Goal: Transaction & Acquisition: Download file/media

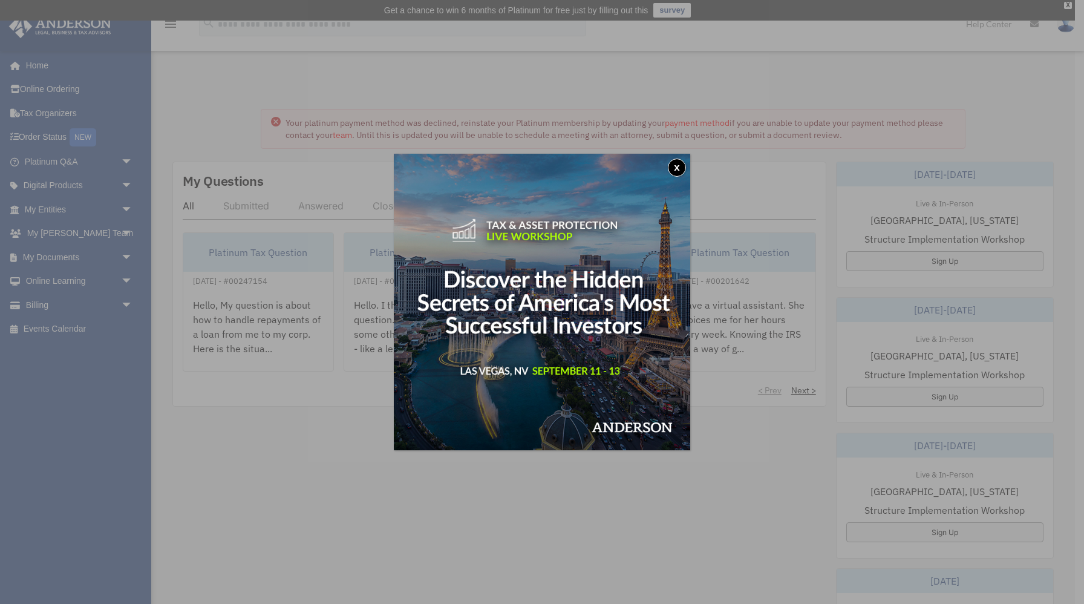
click at [673, 163] on button "x" at bounding box center [677, 167] width 18 height 18
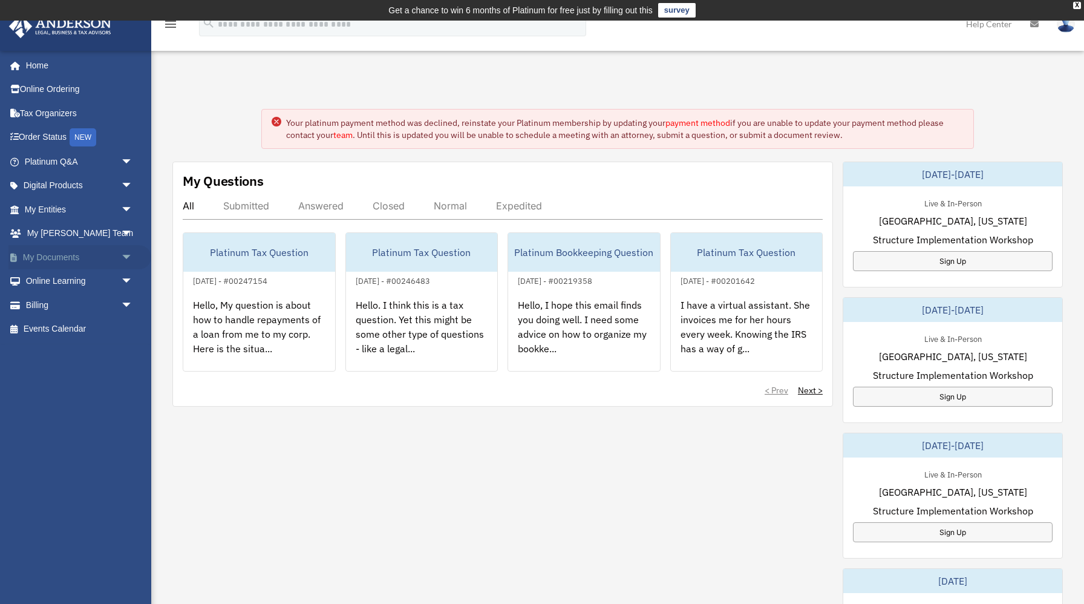
click at [51, 256] on link "My Documents arrow_drop_down" at bounding box center [79, 257] width 143 height 24
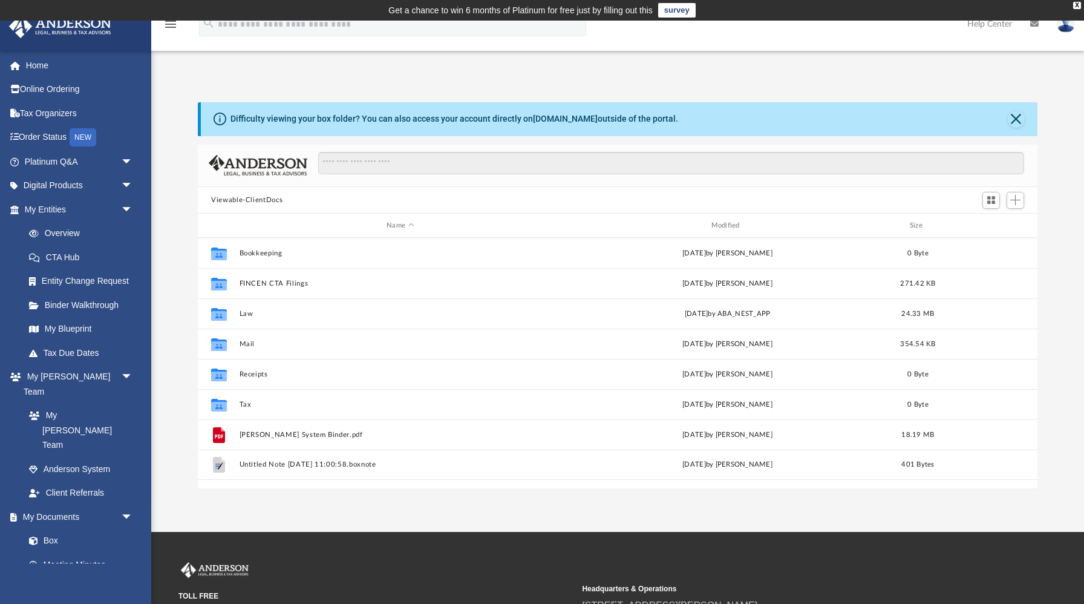
scroll to position [275, 839]
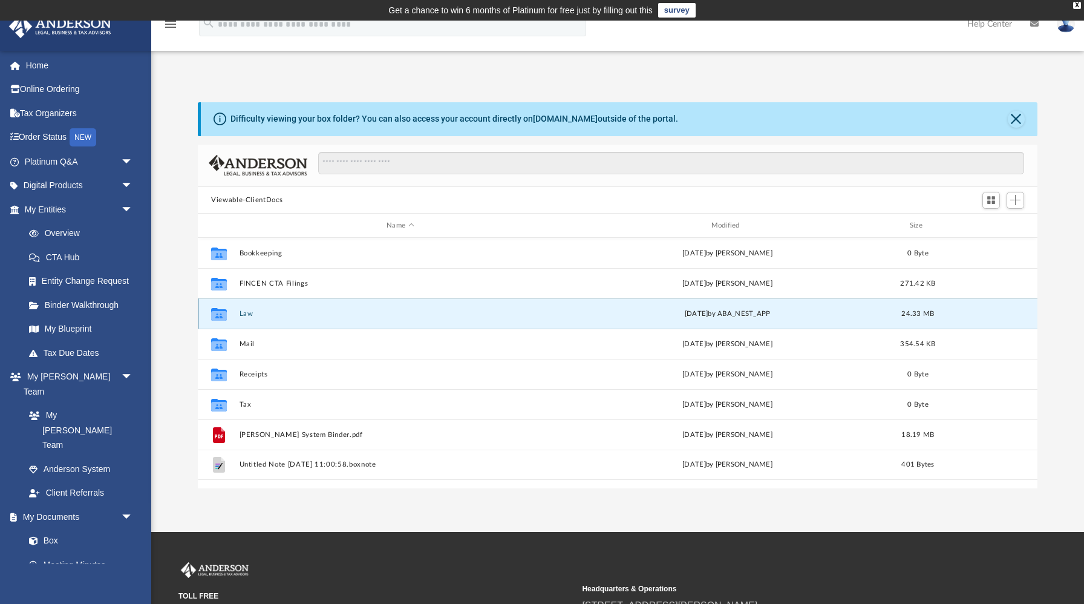
click at [245, 312] on button "Law" at bounding box center [401, 314] width 322 height 8
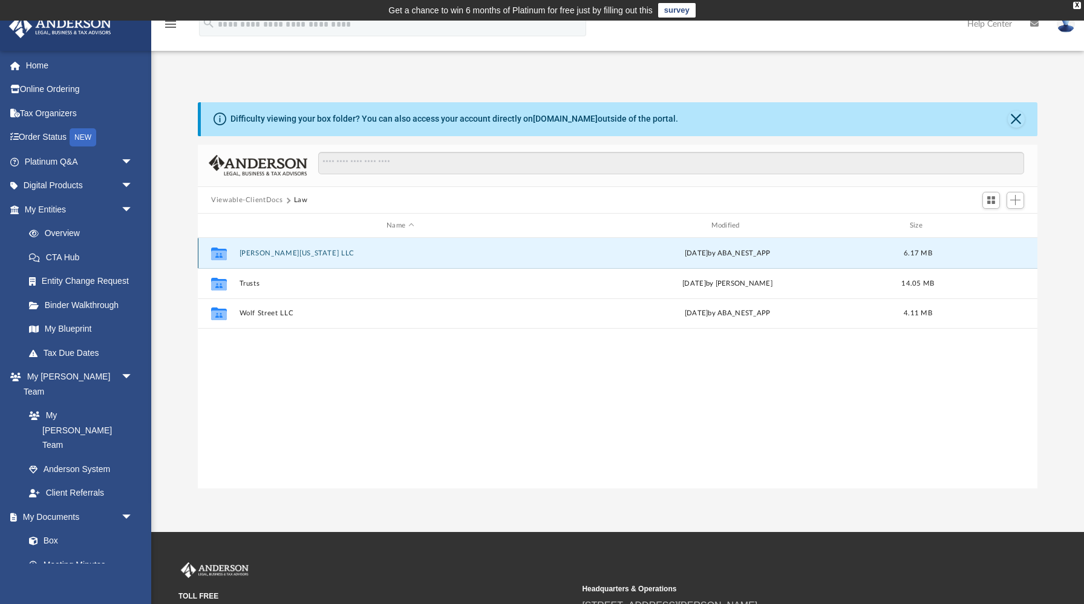
click at [269, 252] on button "George Washington LLC" at bounding box center [401, 253] width 322 height 8
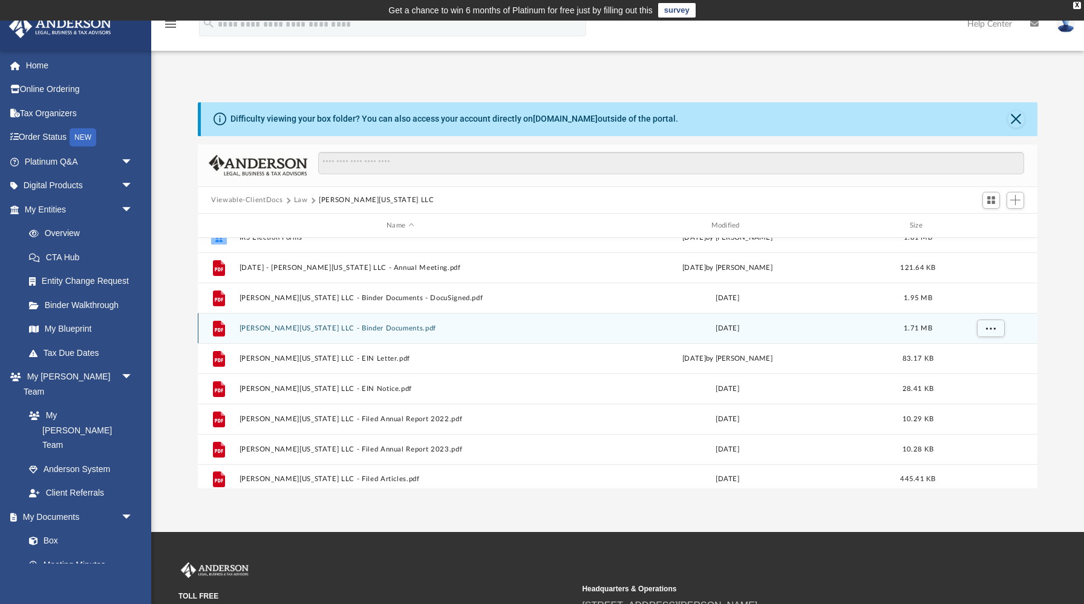
scroll to position [51, 0]
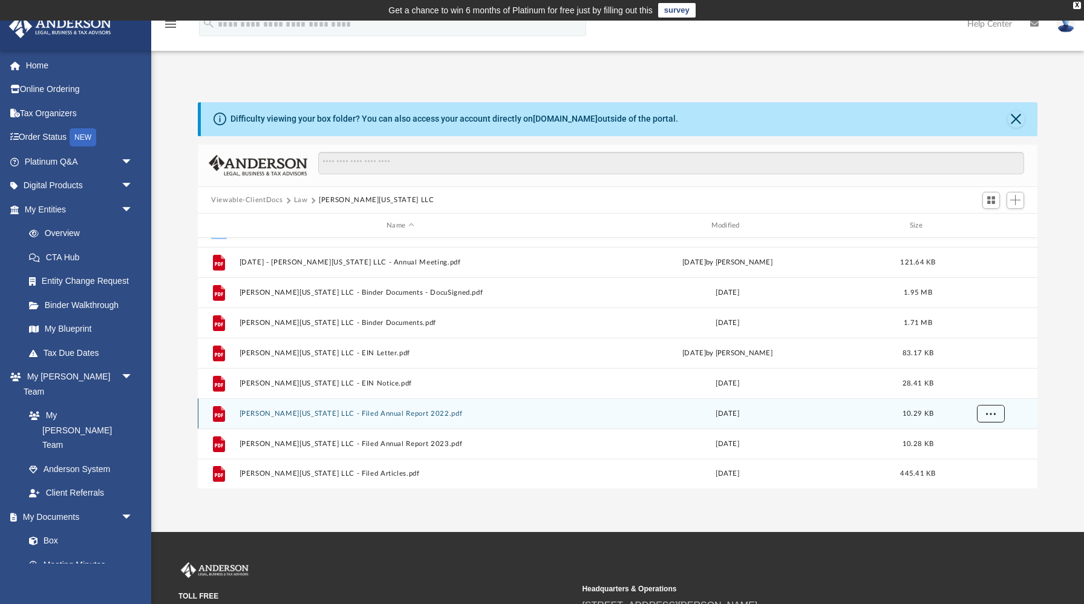
click at [994, 413] on span "More options" at bounding box center [991, 413] width 10 height 7
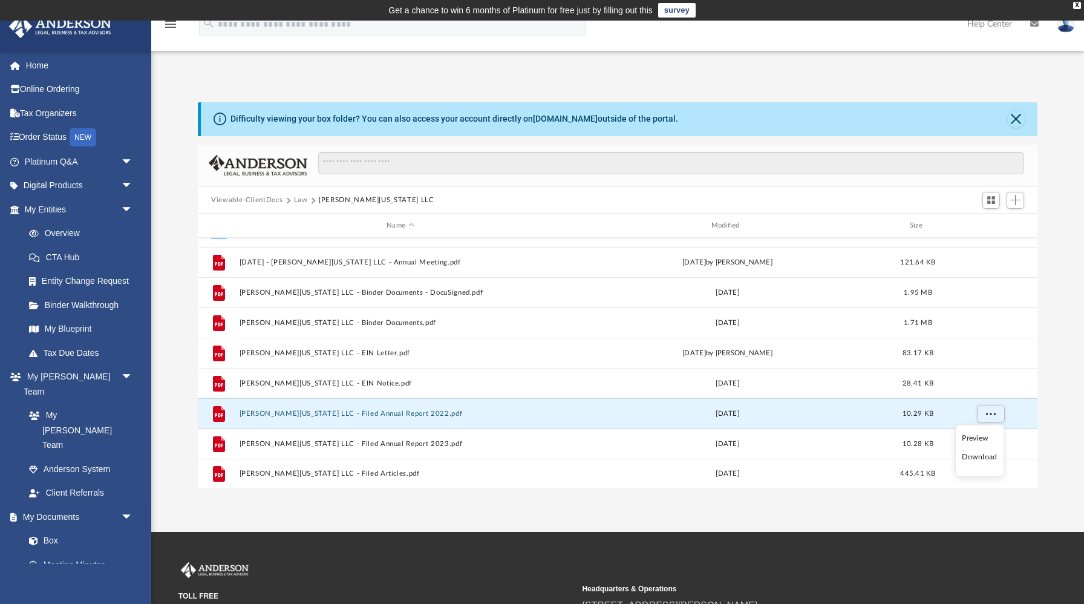
click at [973, 458] on li "Download" at bounding box center [979, 457] width 35 height 13
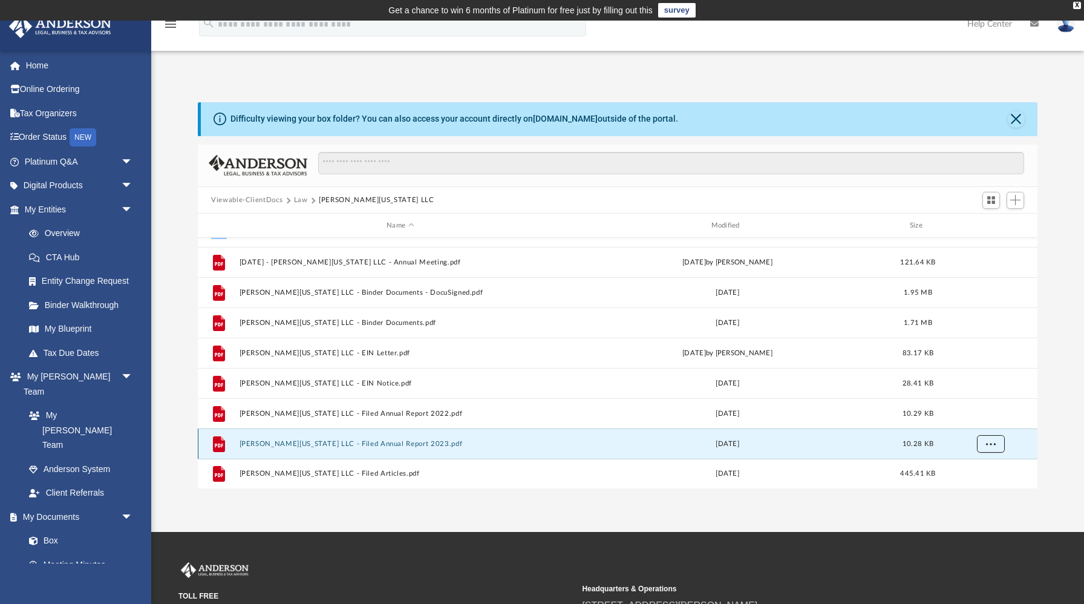
click at [990, 440] on span "More options" at bounding box center [991, 443] width 10 height 7
click at [988, 422] on li "Download" at bounding box center [979, 418] width 35 height 13
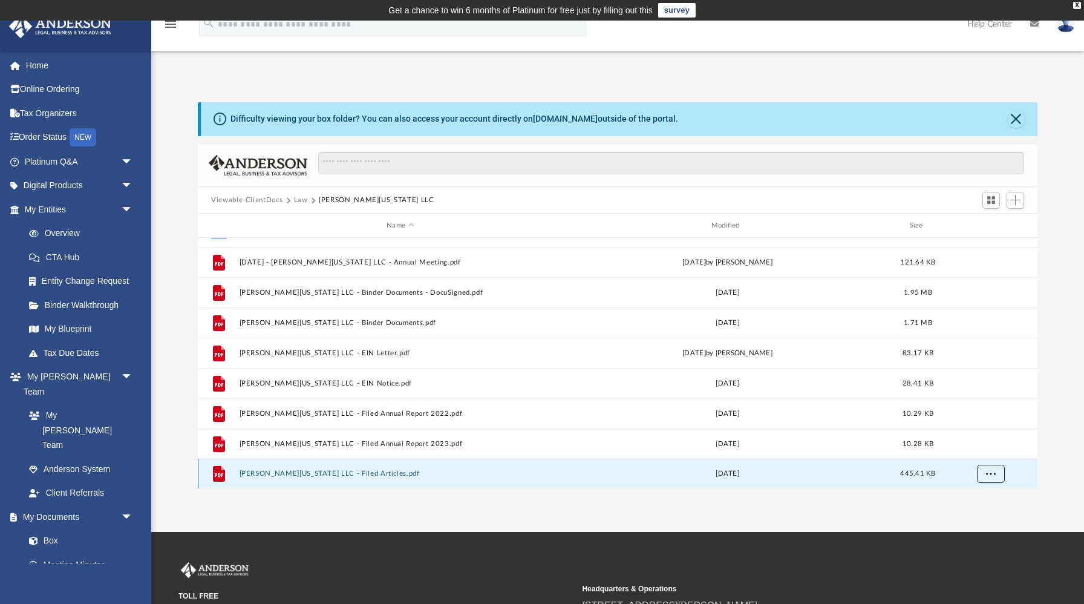
click at [987, 478] on button "More options" at bounding box center [991, 474] width 28 height 18
click at [987, 451] on li "Download" at bounding box center [979, 448] width 35 height 13
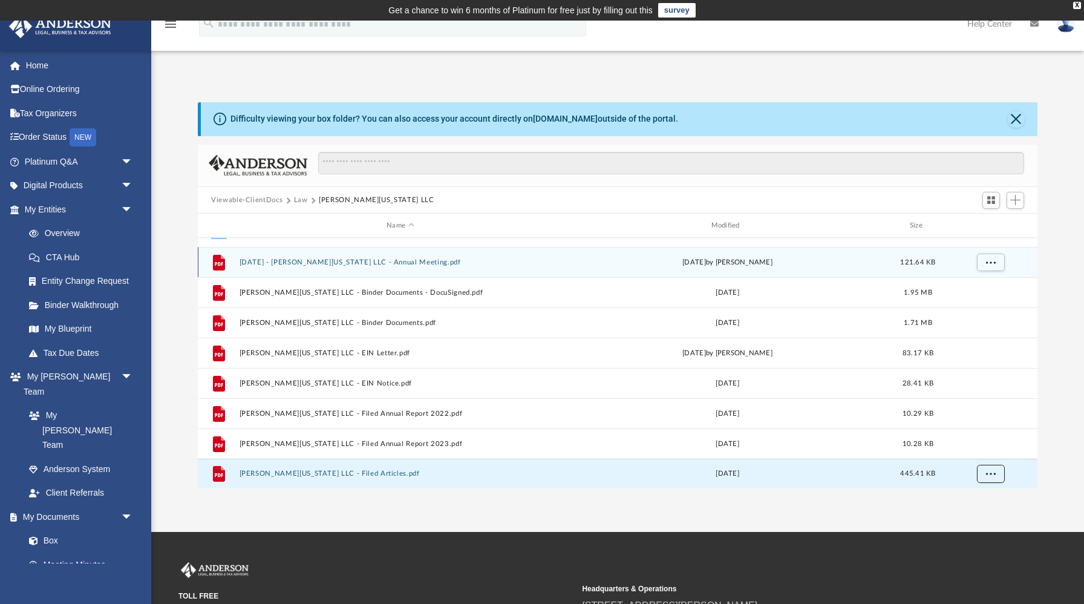
scroll to position [0, 0]
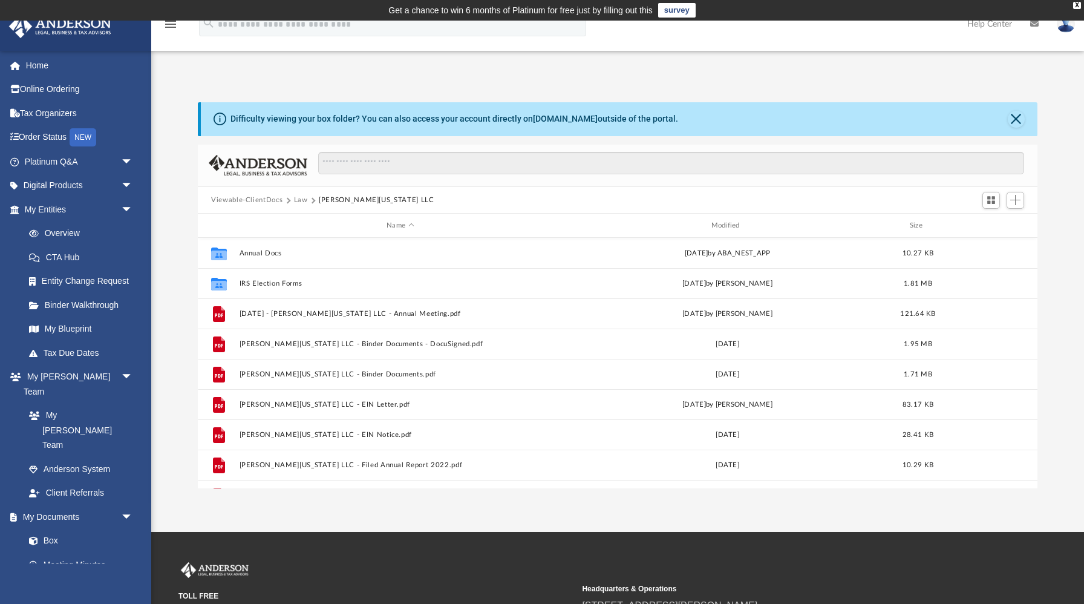
click at [298, 200] on button "Law" at bounding box center [301, 200] width 14 height 11
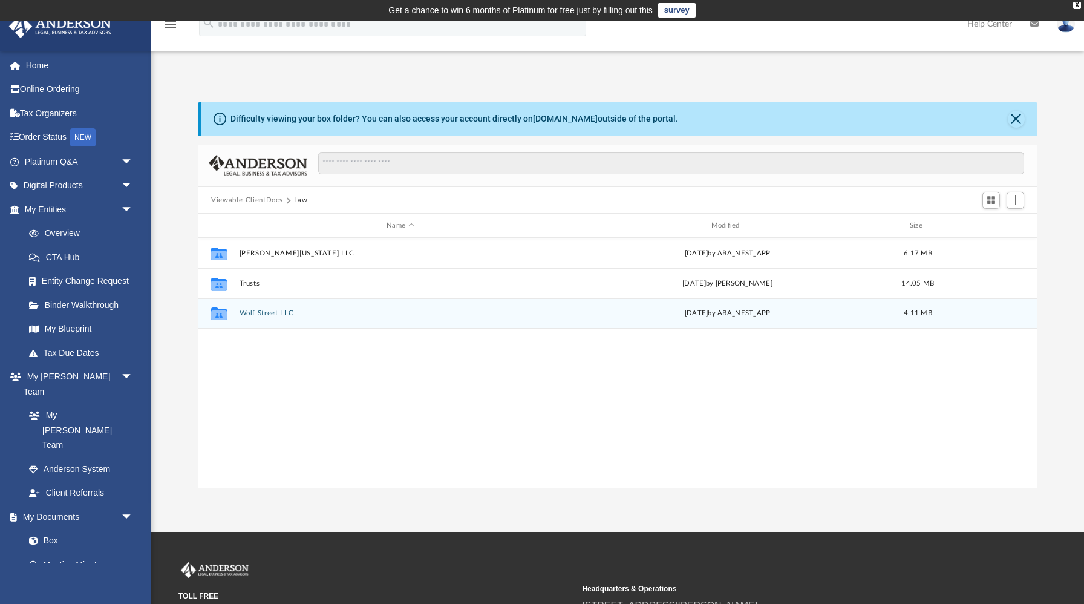
click at [266, 313] on button "Wolf Street LLC" at bounding box center [401, 314] width 322 height 8
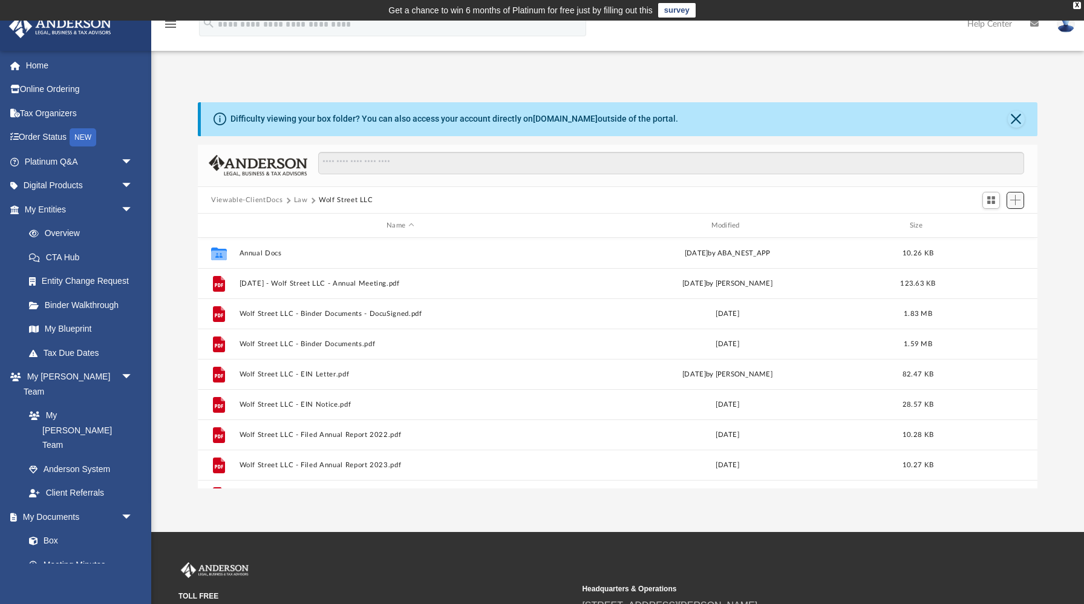
click at [1017, 200] on span "Add" at bounding box center [1015, 200] width 10 height 10
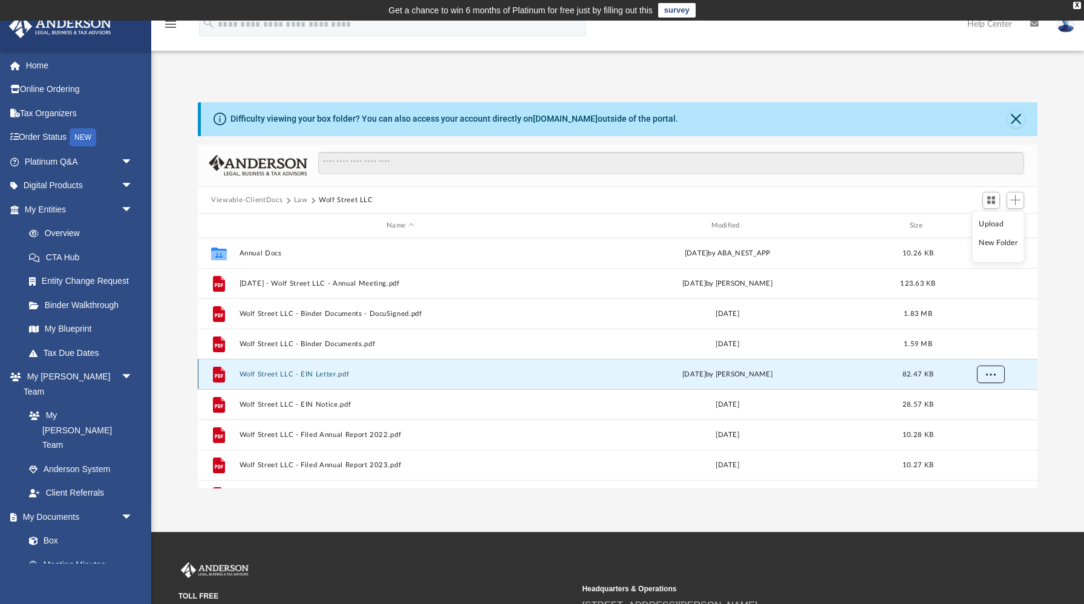
click at [986, 375] on span "More options" at bounding box center [991, 374] width 10 height 7
click at [974, 416] on li "Download" at bounding box center [979, 417] width 35 height 13
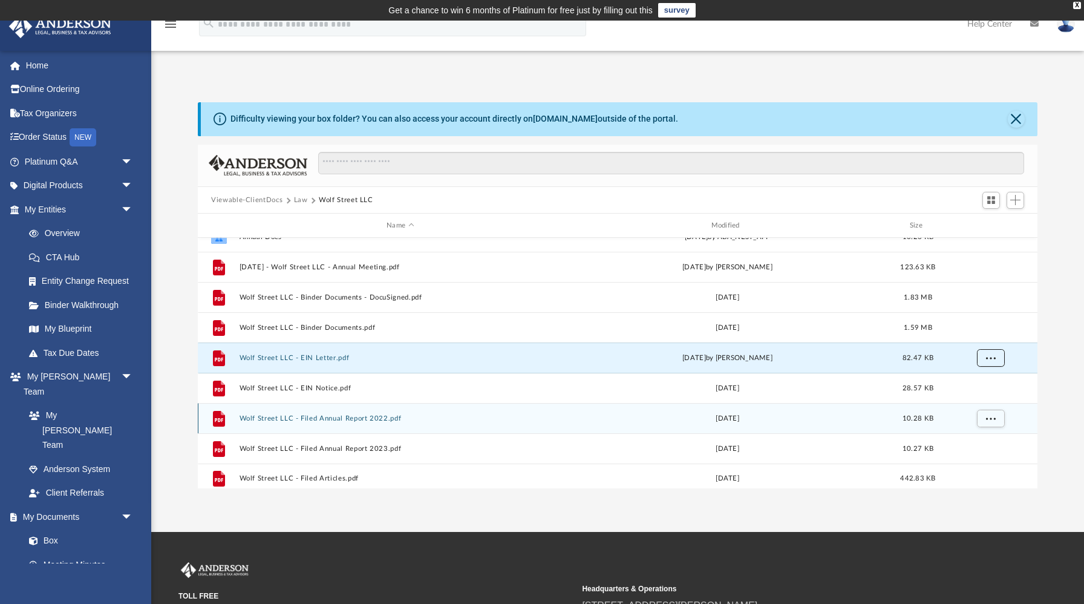
scroll to position [21, 0]
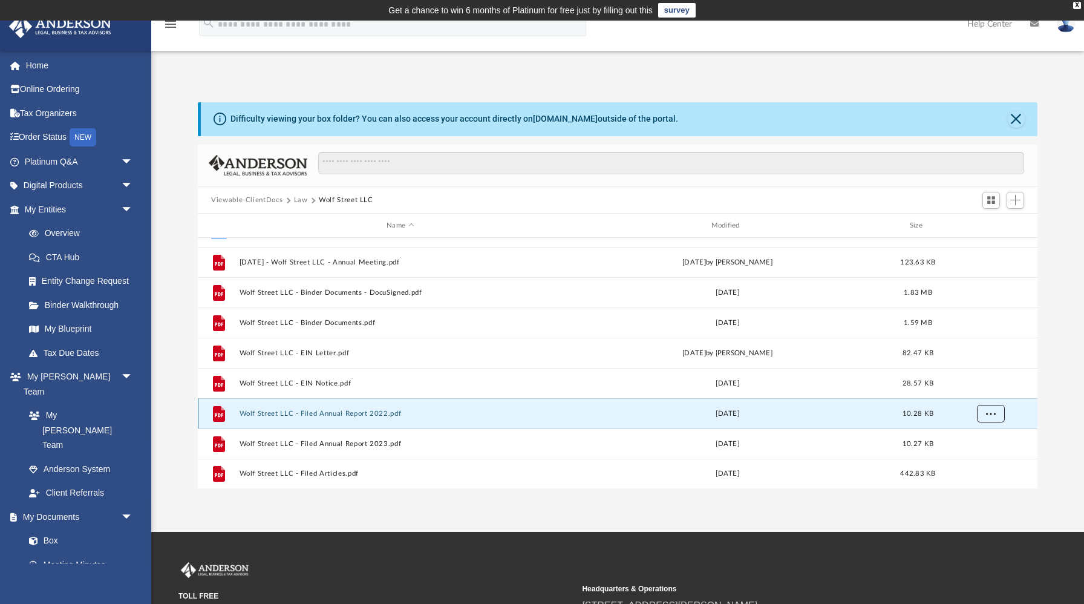
click at [988, 413] on span "More options" at bounding box center [991, 413] width 10 height 7
click at [980, 455] on li "Download" at bounding box center [979, 457] width 35 height 13
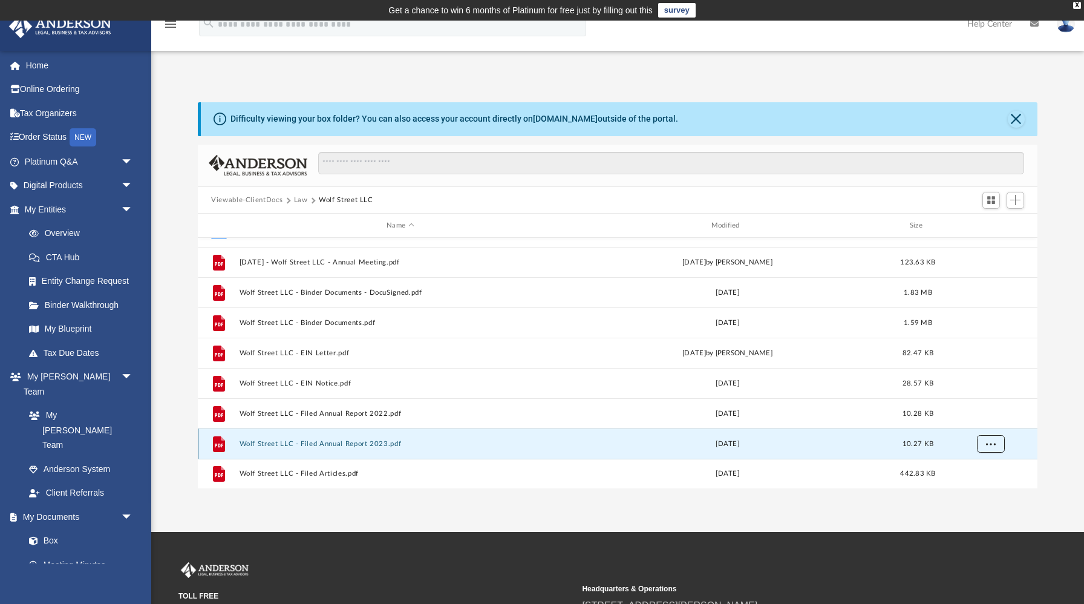
click at [991, 444] on span "More options" at bounding box center [991, 443] width 10 height 7
click at [985, 420] on li "Download" at bounding box center [979, 418] width 35 height 13
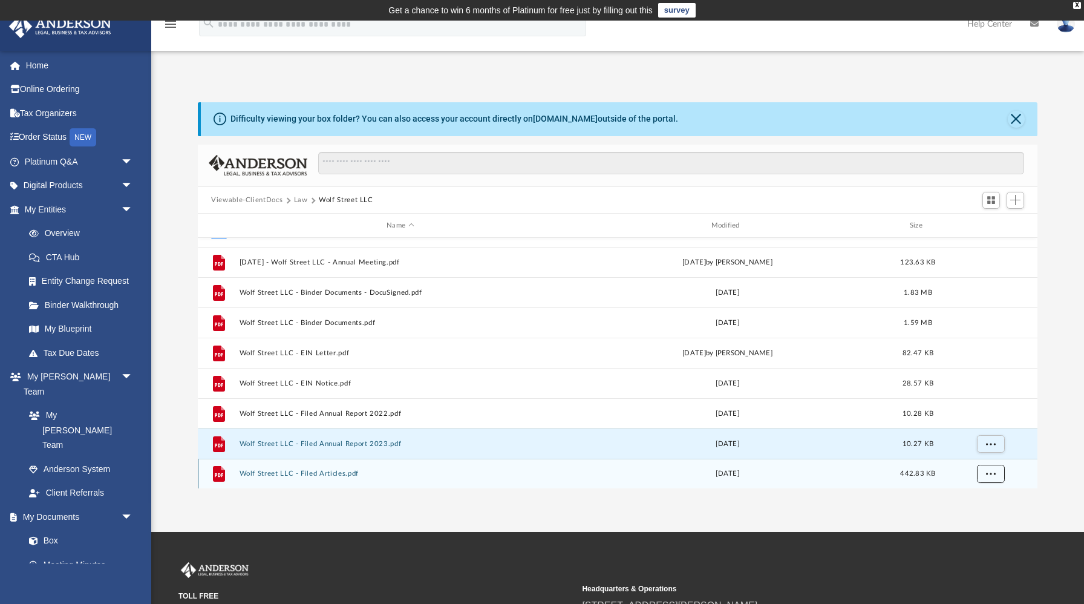
click at [988, 472] on span "More options" at bounding box center [991, 473] width 10 height 7
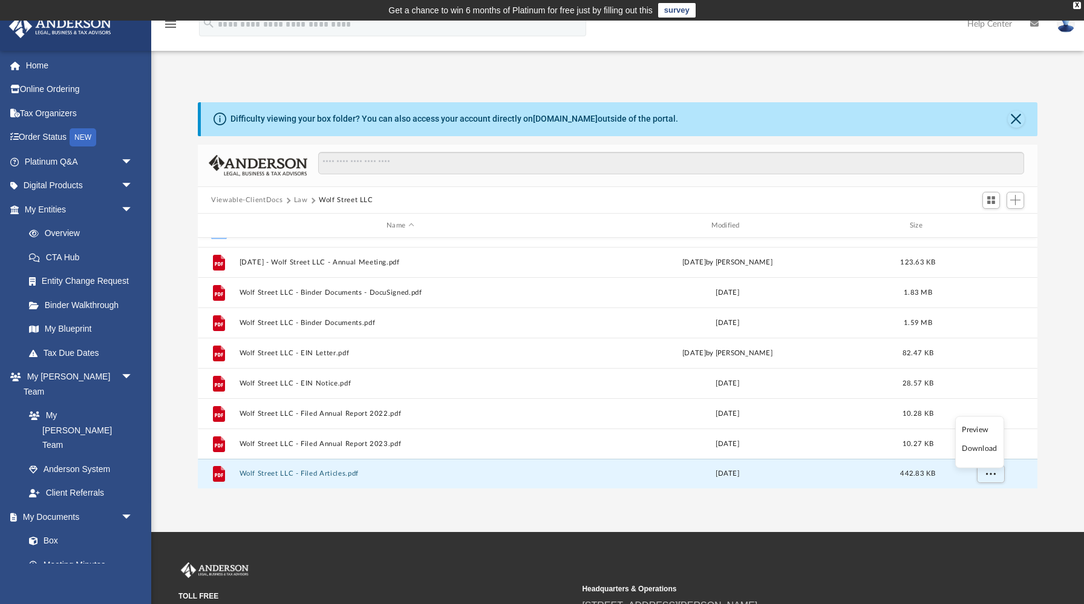
click at [985, 450] on li "Download" at bounding box center [979, 448] width 35 height 13
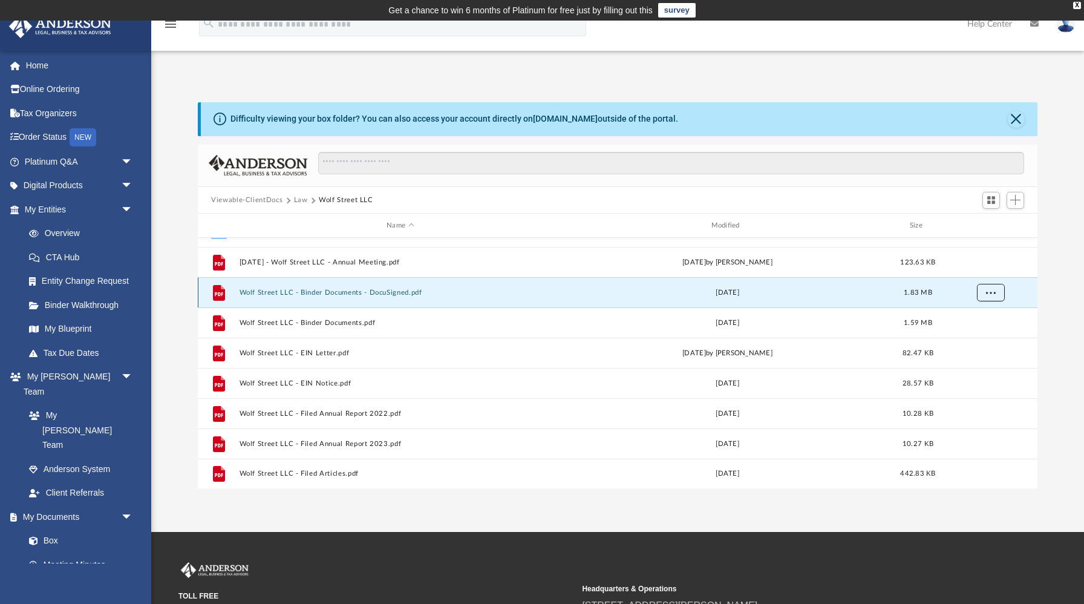
click at [991, 292] on span "More options" at bounding box center [991, 292] width 10 height 7
click at [982, 338] on li "Download" at bounding box center [979, 336] width 35 height 13
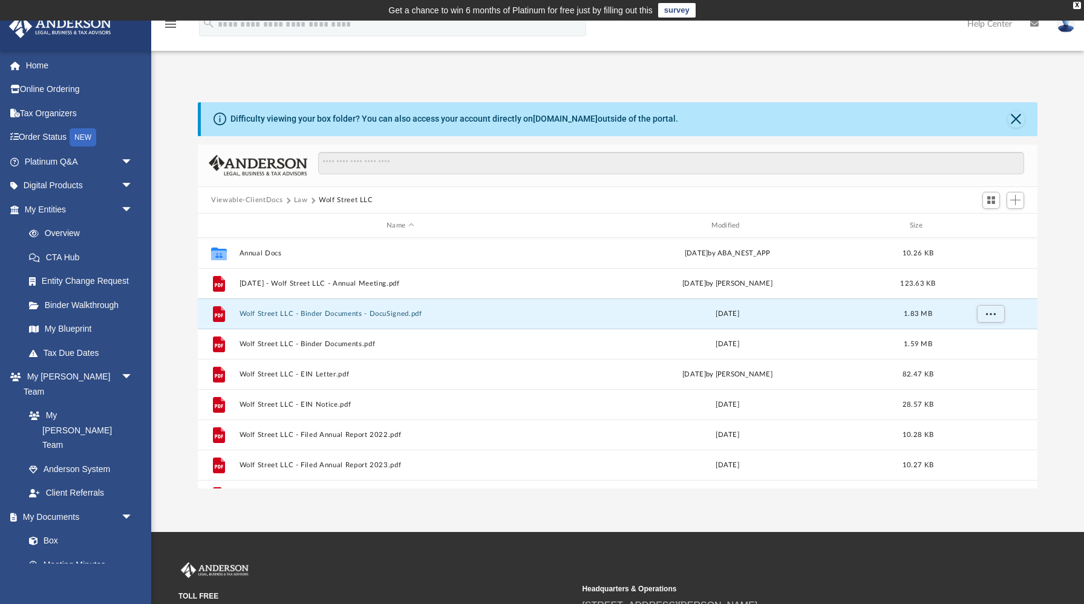
click at [297, 197] on button "Law" at bounding box center [301, 200] width 14 height 11
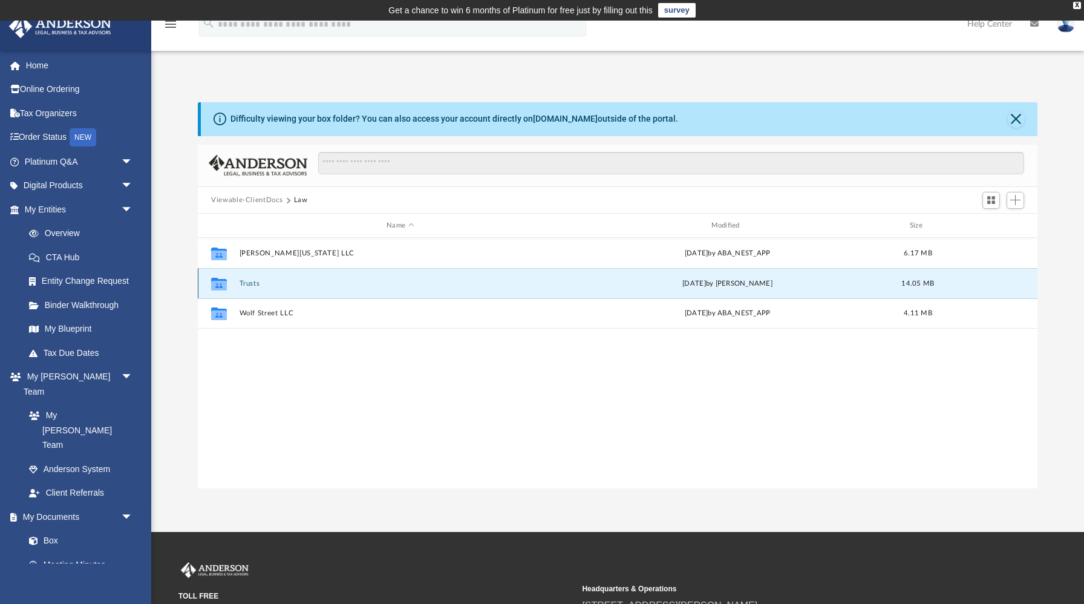
click at [248, 282] on button "Trusts" at bounding box center [401, 283] width 322 height 8
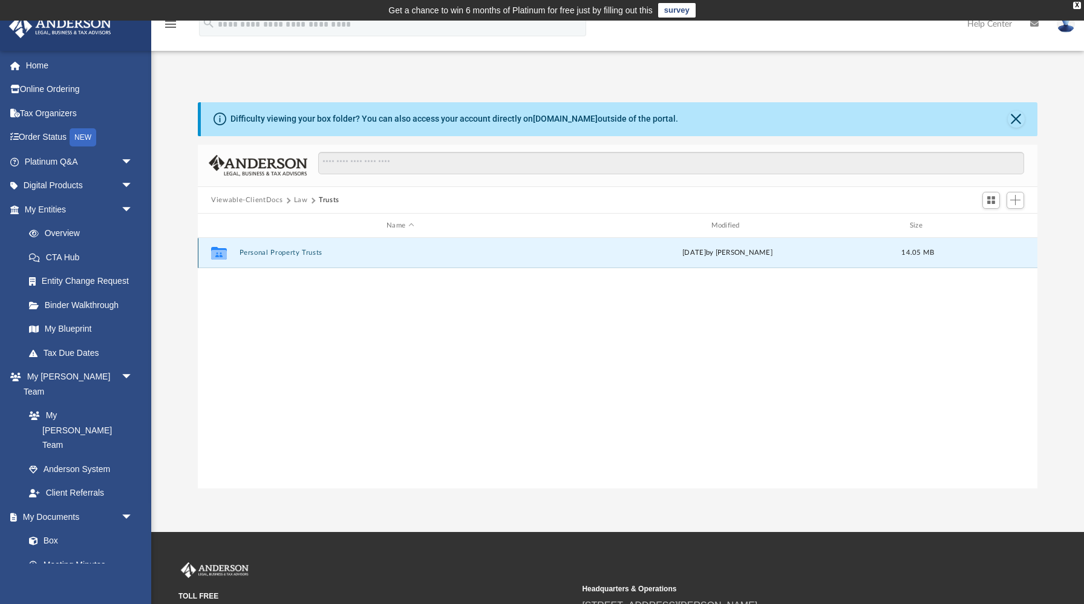
click at [279, 255] on button "Personal Property Trusts" at bounding box center [401, 253] width 322 height 8
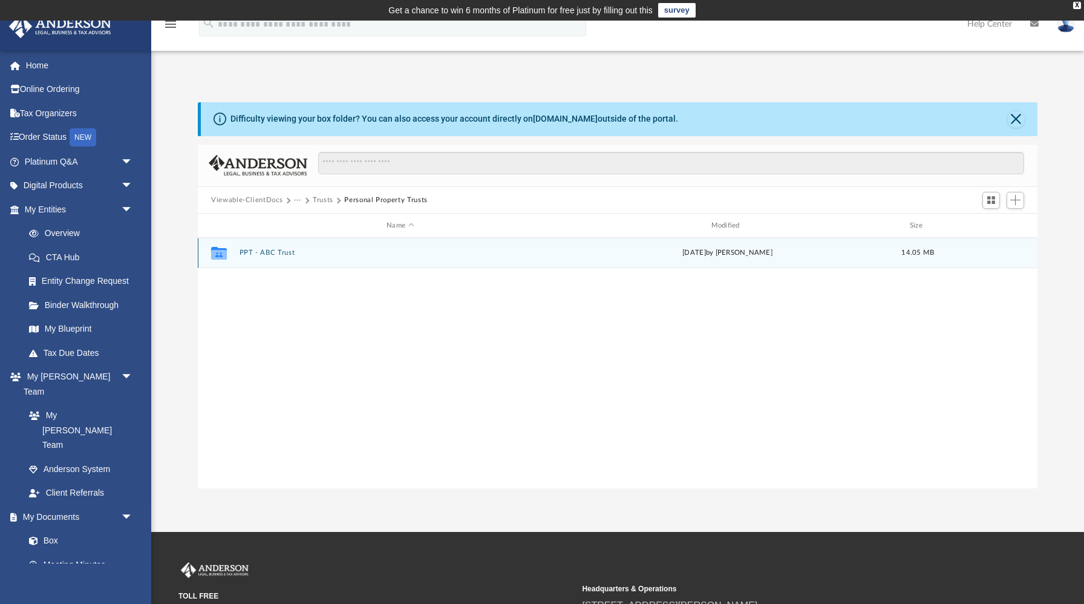
click at [273, 253] on button "PPT - ABC Trust" at bounding box center [401, 253] width 322 height 8
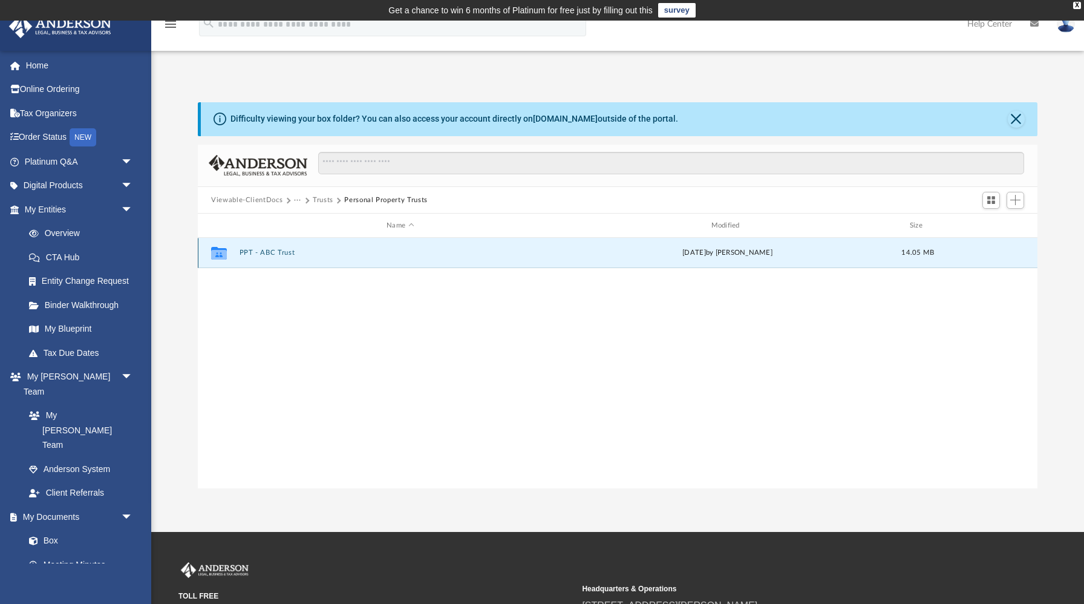
click at [273, 253] on button "PPT - ABC Trust" at bounding box center [401, 253] width 322 height 8
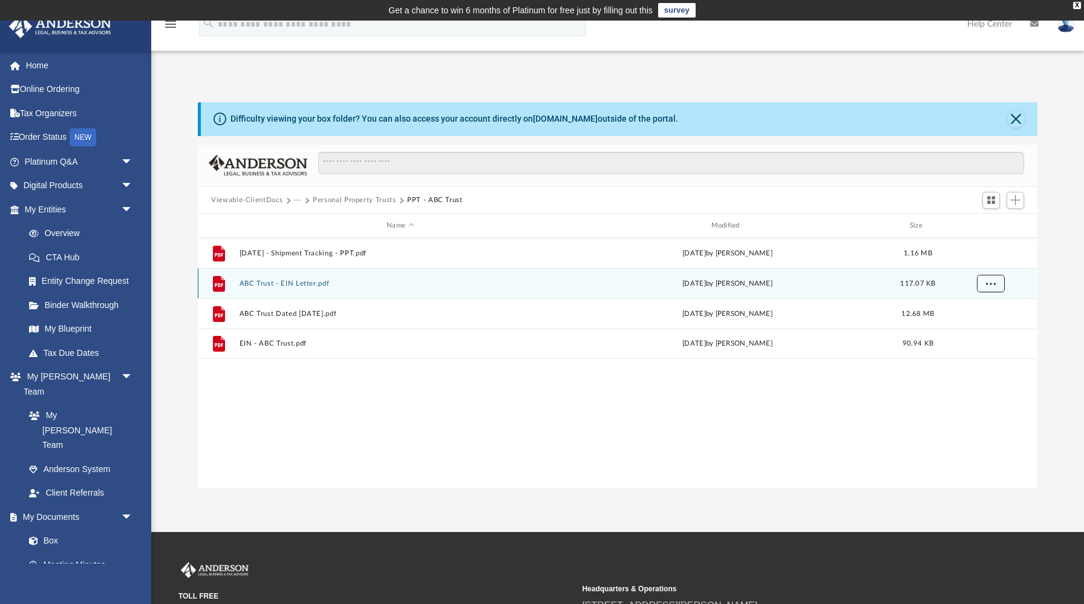
click at [988, 284] on span "More options" at bounding box center [991, 283] width 10 height 7
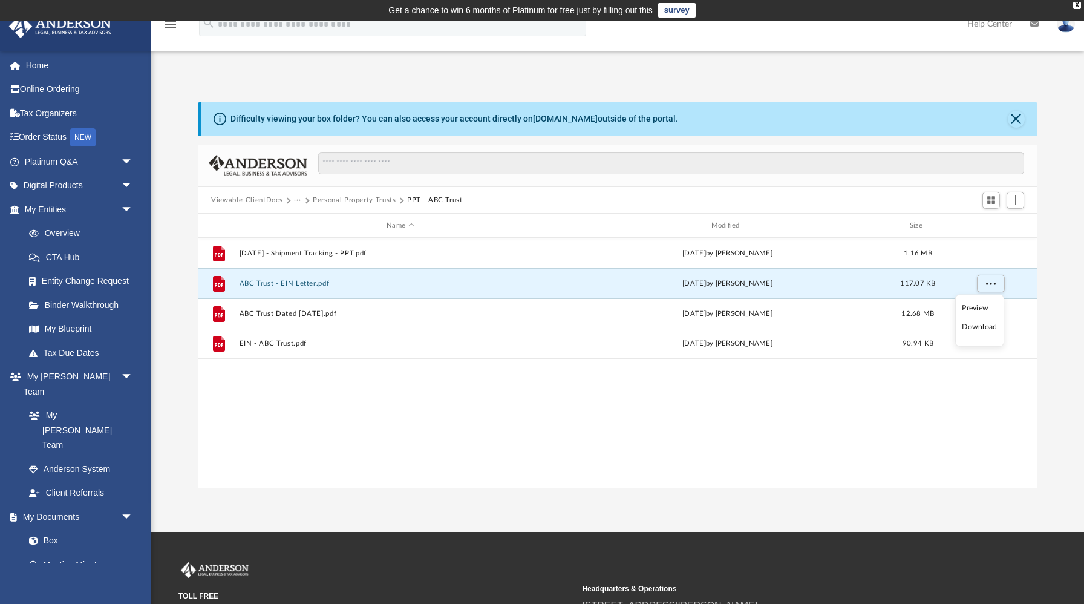
click at [979, 326] on li "Download" at bounding box center [979, 327] width 35 height 13
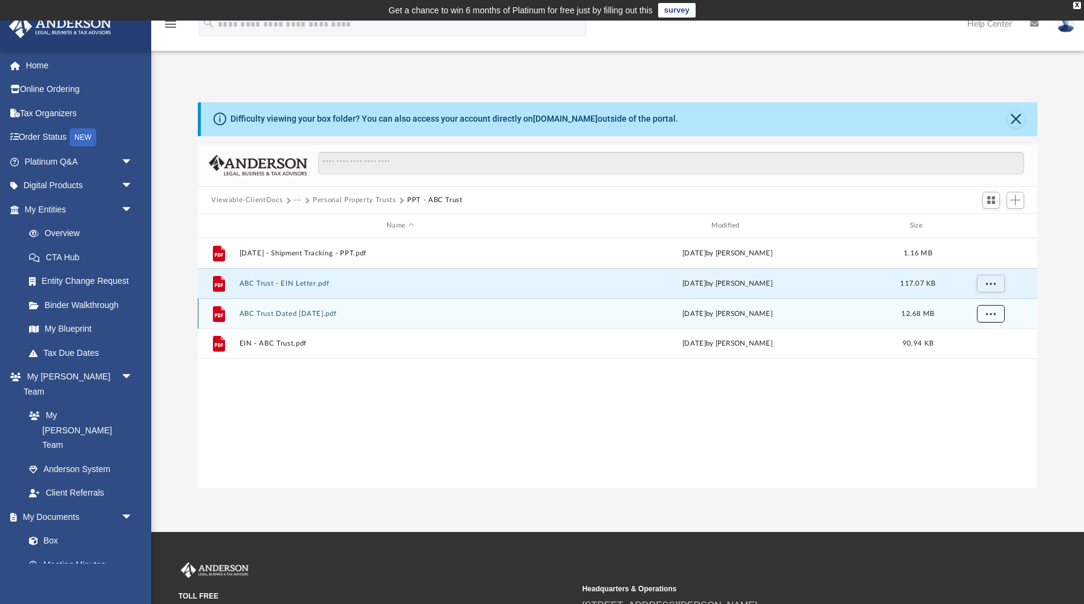
click at [989, 316] on span "More options" at bounding box center [991, 313] width 10 height 7
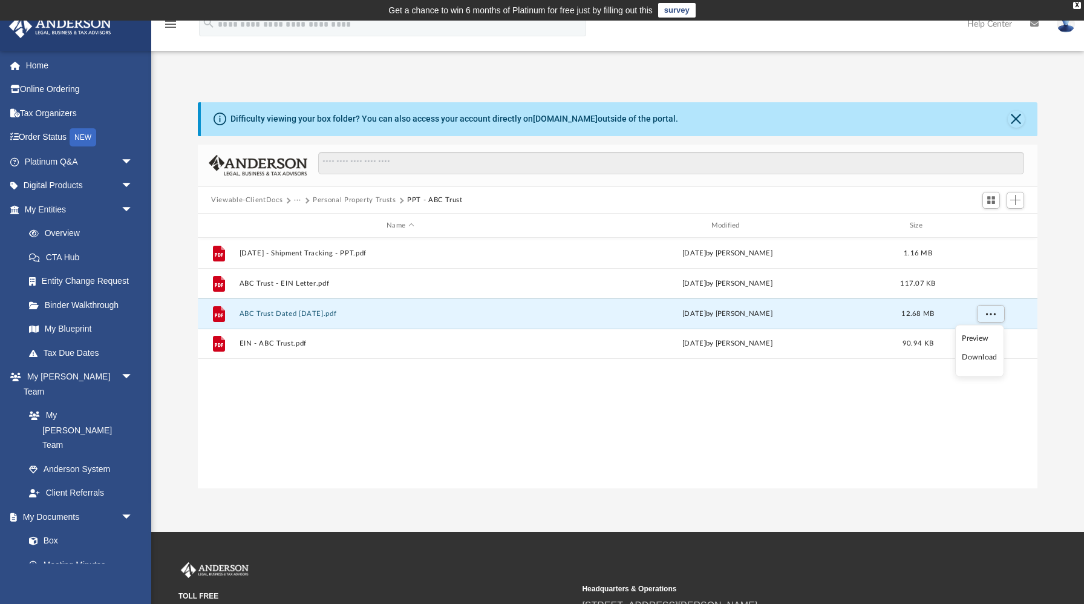
click at [977, 359] on li "Download" at bounding box center [979, 357] width 35 height 13
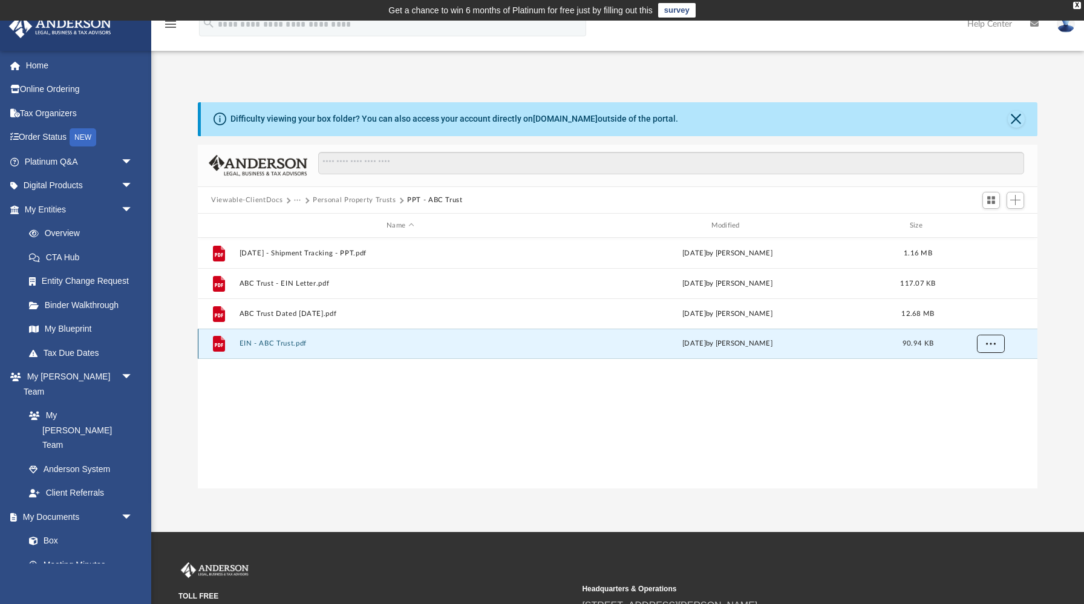
click at [986, 345] on span "More options" at bounding box center [991, 343] width 10 height 7
click at [976, 386] on li "Download" at bounding box center [979, 386] width 35 height 13
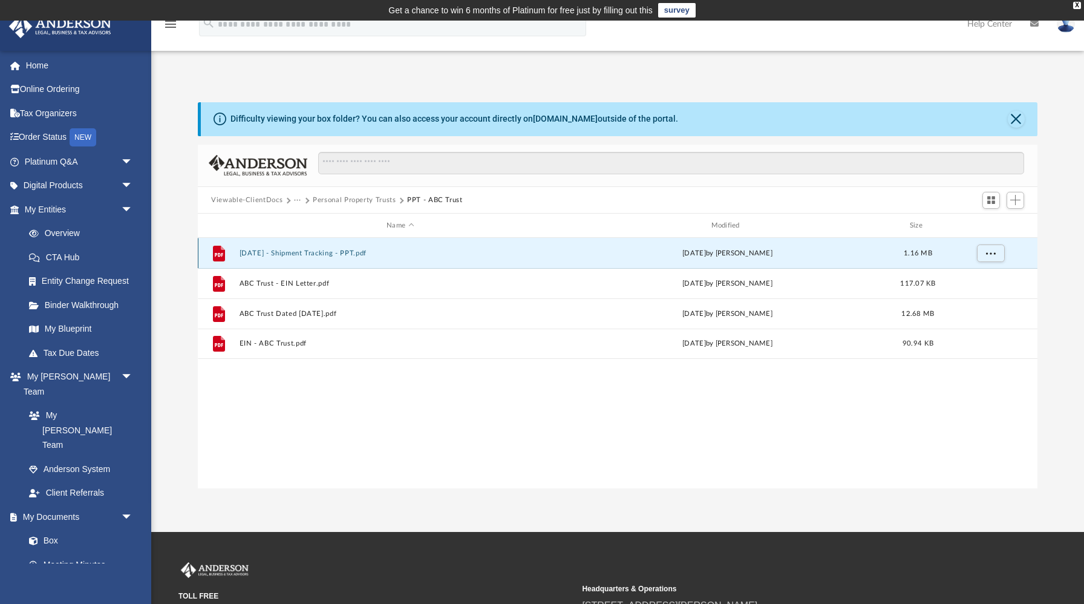
click at [354, 252] on button "2022.07.13 - Shipment Tracking - PPT.pdf" at bounding box center [401, 253] width 322 height 8
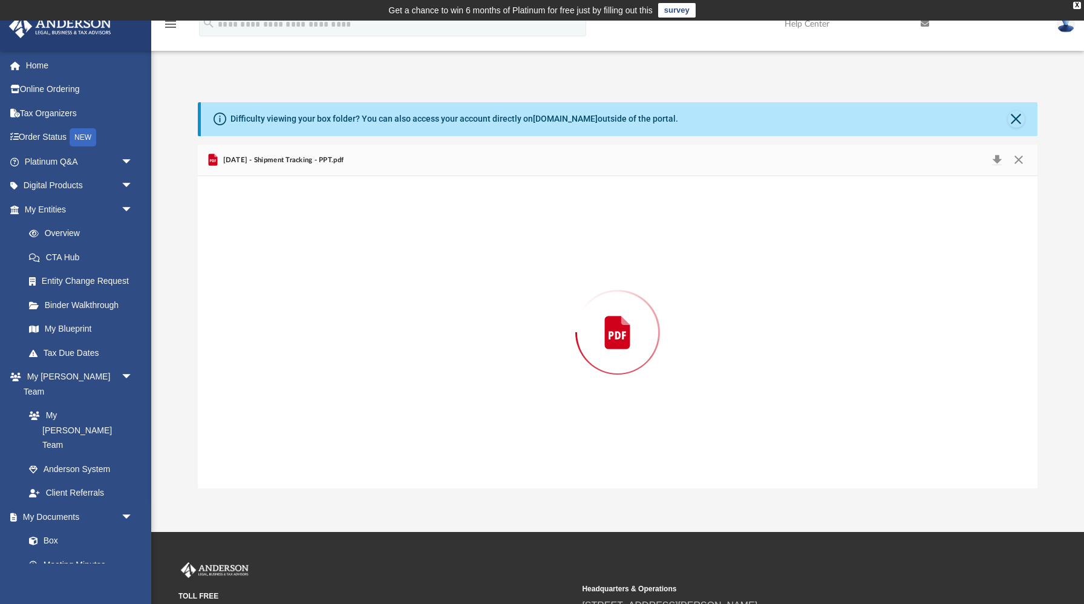
click at [354, 252] on div "Preview" at bounding box center [618, 332] width 840 height 312
